Goal: Task Accomplishment & Management: Manage account settings

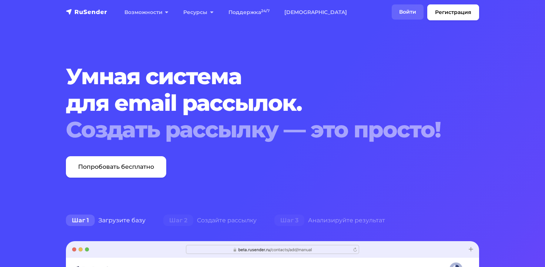
click at [413, 14] on link "Войти" at bounding box center [407, 11] width 32 height 15
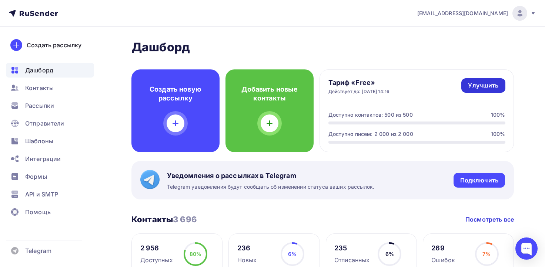
click at [485, 86] on div "Улучшить" at bounding box center [483, 85] width 30 height 9
